Goal: Transaction & Acquisition: Obtain resource

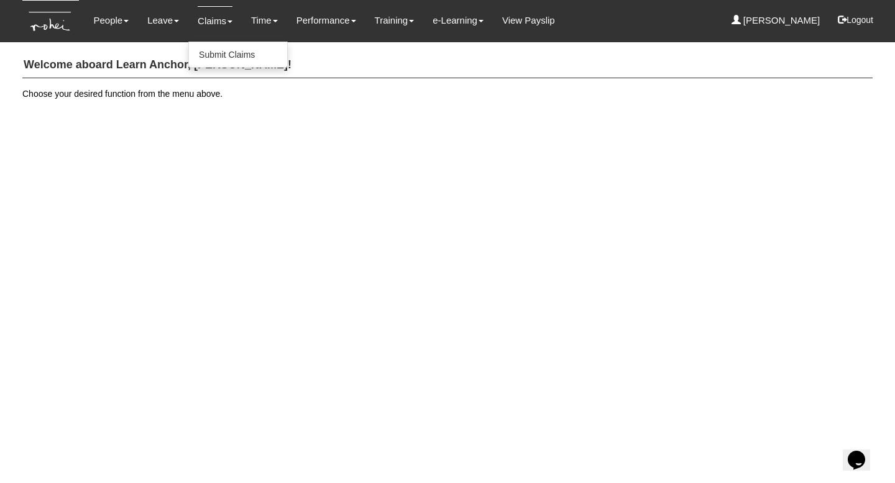
click at [216, 25] on link "Claims" at bounding box center [215, 20] width 35 height 29
click at [227, 21] on span at bounding box center [229, 22] width 5 height 2
click at [217, 21] on link "Claims" at bounding box center [215, 20] width 35 height 29
click at [211, 20] on link "Claims" at bounding box center [215, 20] width 35 height 29
click at [206, 57] on link "Submit Claims" at bounding box center [238, 54] width 98 height 25
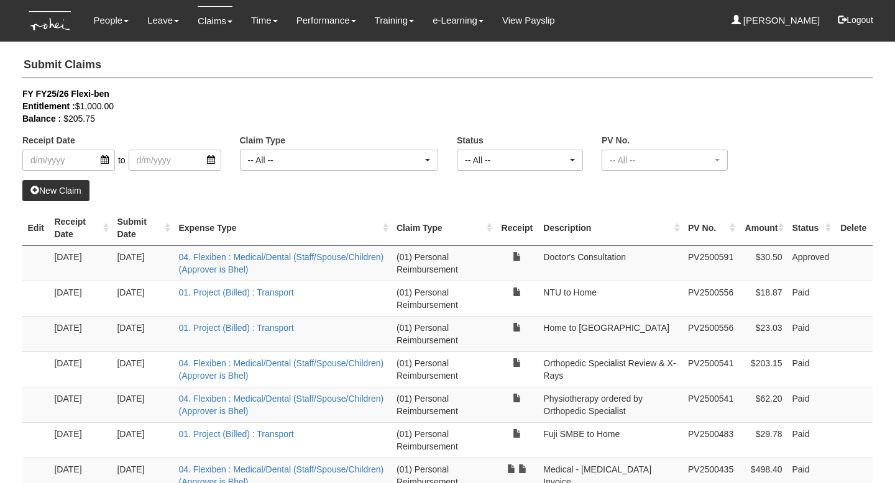
select select "50"
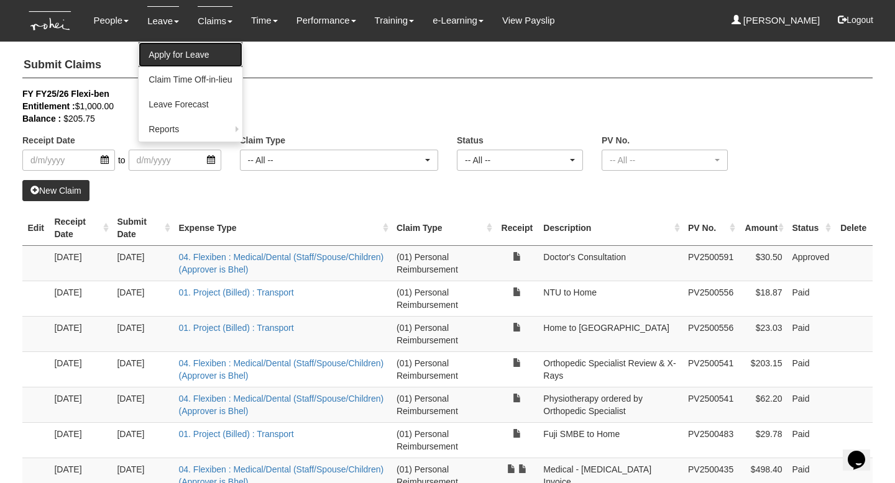
click at [163, 57] on link "Apply for Leave" at bounding box center [190, 54] width 103 height 25
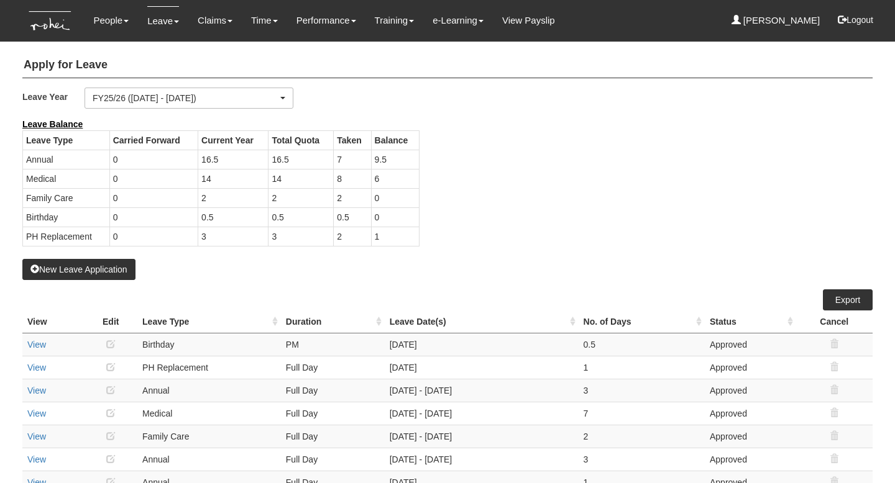
select select "50"
click at [385, 185] on td "6" at bounding box center [395, 178] width 48 height 19
click at [512, 25] on link "View Payslip" at bounding box center [528, 20] width 53 height 29
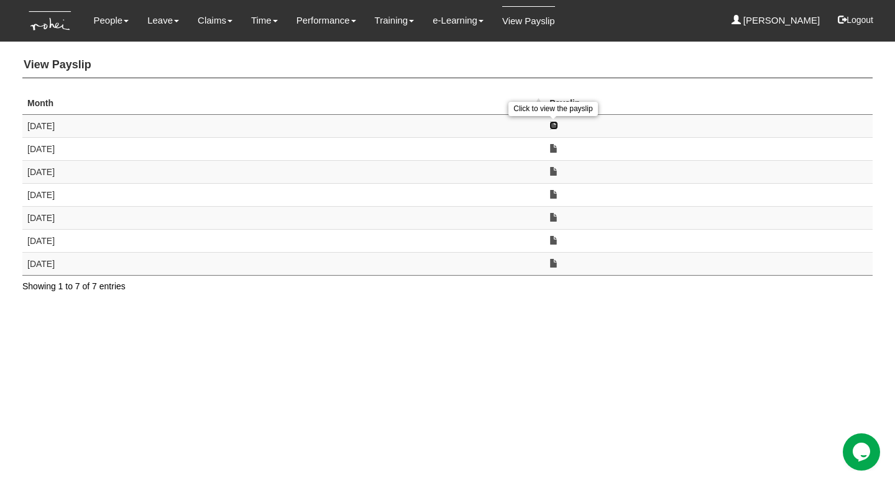
click at [553, 126] on link at bounding box center [553, 125] width 9 height 9
click at [554, 147] on link at bounding box center [553, 148] width 9 height 9
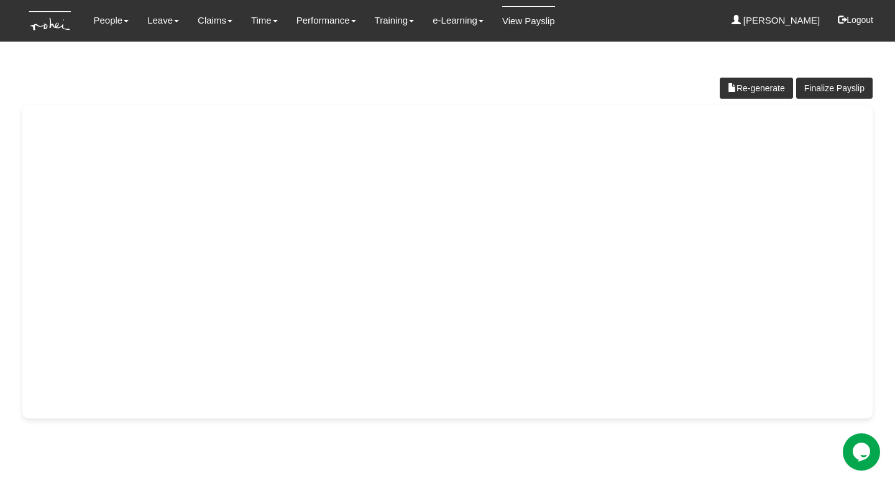
click at [632, 75] on div "Finalize Payslip Re-generate" at bounding box center [447, 233] width 850 height 372
